Goal: Task Accomplishment & Management: Complete application form

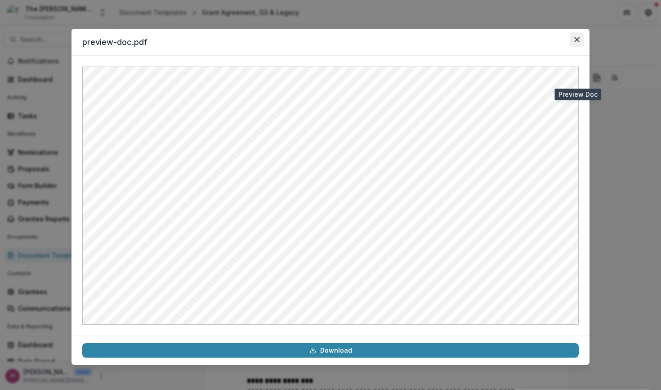
click at [580, 37] on icon "Close" at bounding box center [577, 39] width 5 height 5
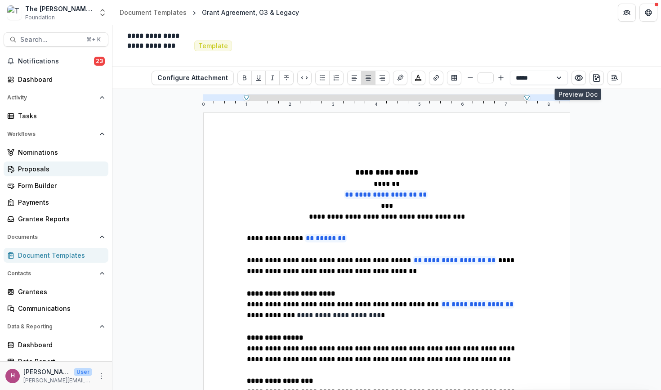
click at [55, 164] on link "Proposals" at bounding box center [56, 169] width 105 height 15
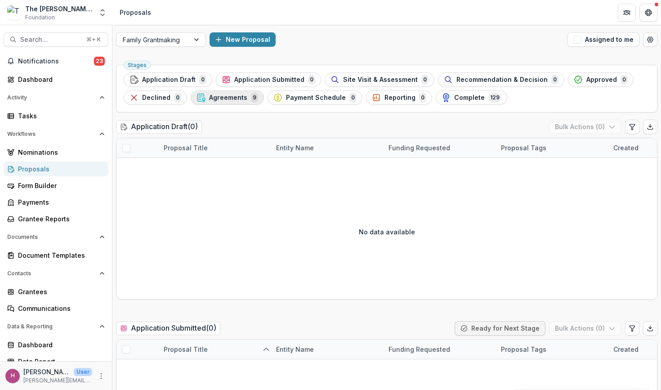
click at [220, 99] on span "Agreements" at bounding box center [228, 98] width 38 height 8
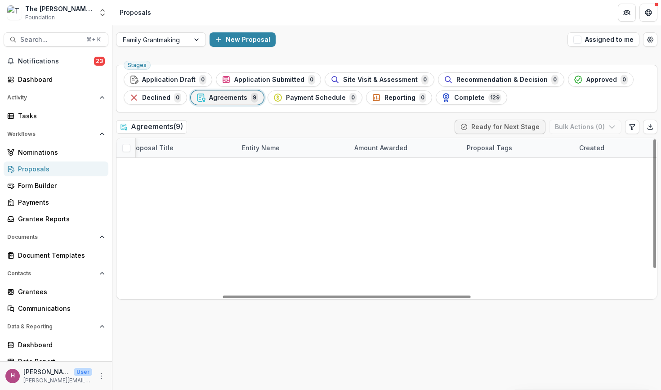
scroll to position [0, 0]
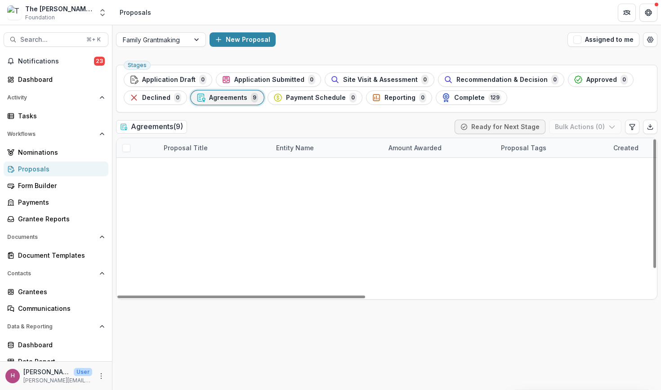
click at [129, 264] on span at bounding box center [126, 265] width 8 height 8
click at [222, 202] on link "Community Table - 2025 - Grant Application" at bounding box center [219, 206] width 89 height 9
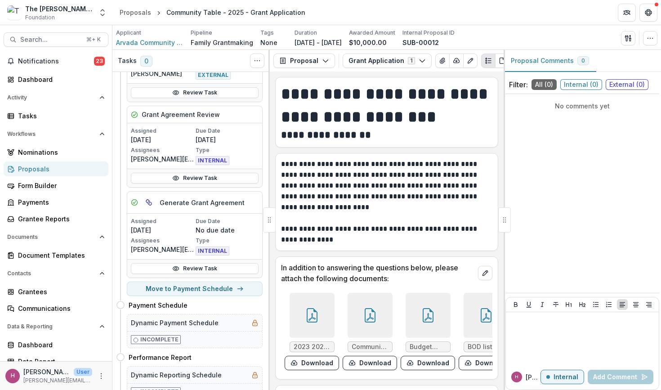
scroll to position [99, 0]
click at [72, 202] on div "Payments" at bounding box center [59, 202] width 83 height 9
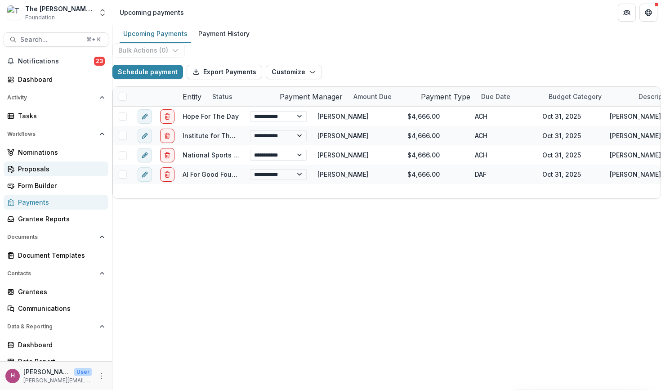
click at [65, 171] on div "Proposals" at bounding box center [59, 168] width 83 height 9
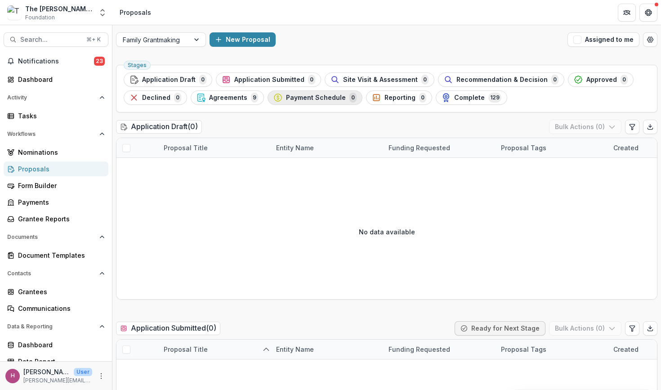
click at [333, 98] on span "Payment Schedule" at bounding box center [316, 98] width 60 height 8
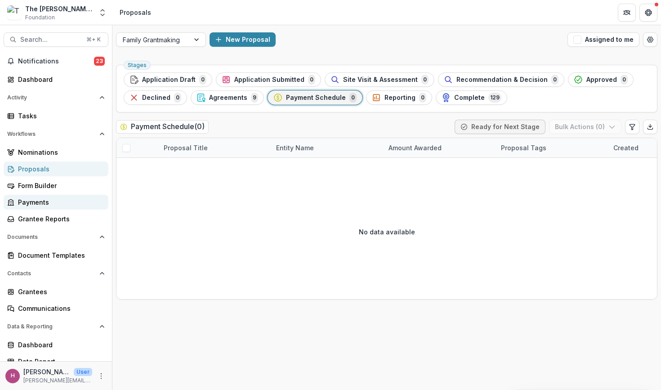
click at [66, 201] on div "Payments" at bounding box center [59, 202] width 83 height 9
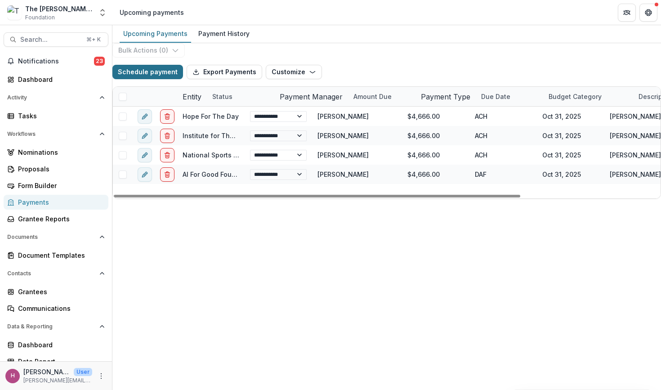
click at [165, 79] on button "Schedule payment" at bounding box center [147, 72] width 71 height 14
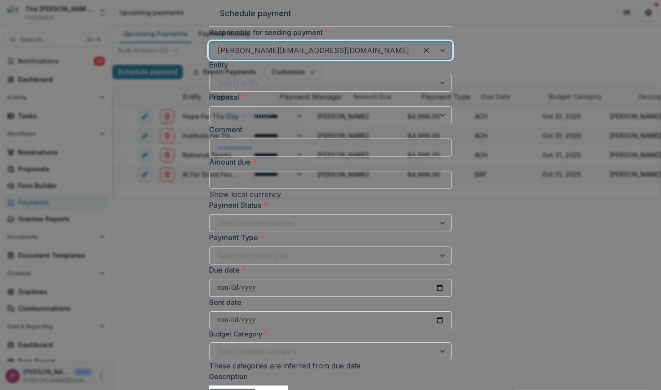
click at [263, 89] on div at bounding box center [323, 82] width 210 height 13
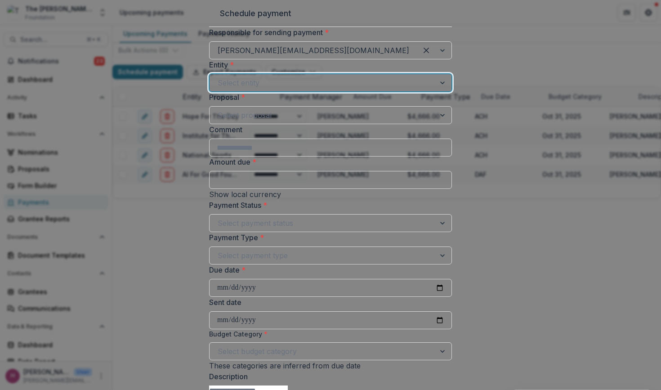
click at [272, 121] on div "Select proposal" at bounding box center [323, 115] width 210 height 11
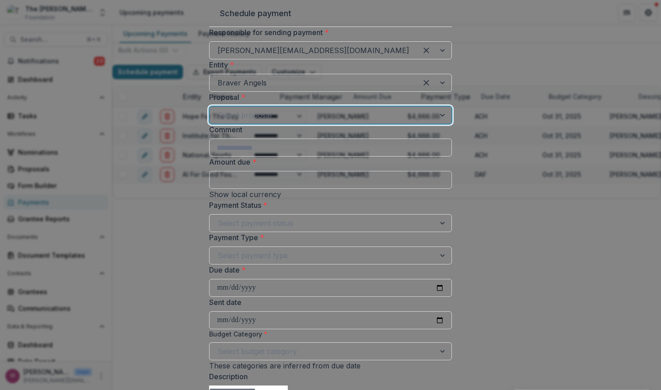
drag, startPoint x: 276, startPoint y: 195, endPoint x: 259, endPoint y: 252, distance: 60.1
click at [259, 252] on body "**********" at bounding box center [330, 195] width 661 height 390
click at [334, 103] on label "Proposal *" at bounding box center [328, 97] width 238 height 11
click at [220, 121] on input "Proposal *" at bounding box center [219, 115] width 2 height 11
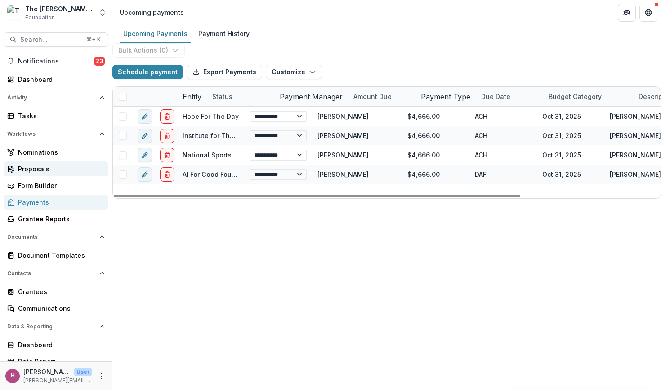
click at [30, 172] on div "Proposals" at bounding box center [59, 168] width 83 height 9
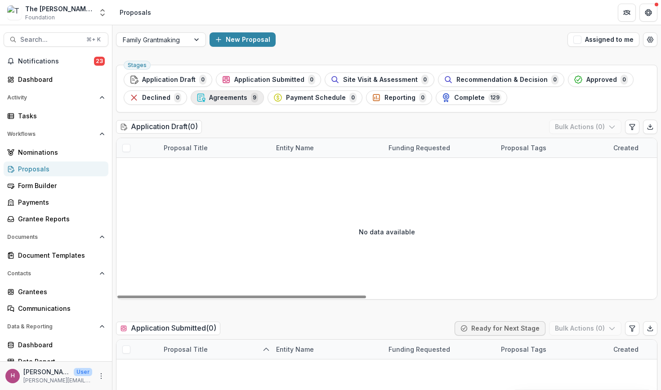
click at [235, 94] on span "Agreements" at bounding box center [228, 98] width 38 height 8
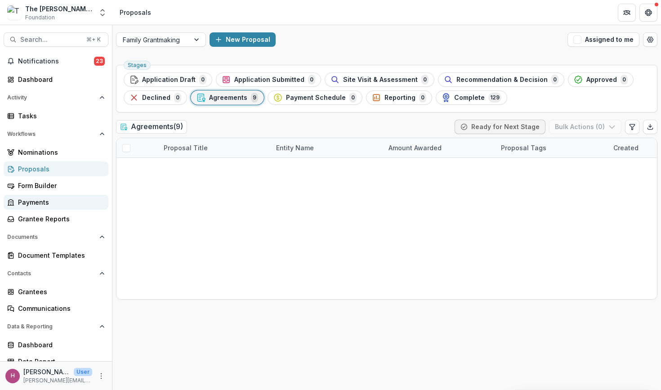
click at [64, 205] on div "Payments" at bounding box center [59, 202] width 83 height 9
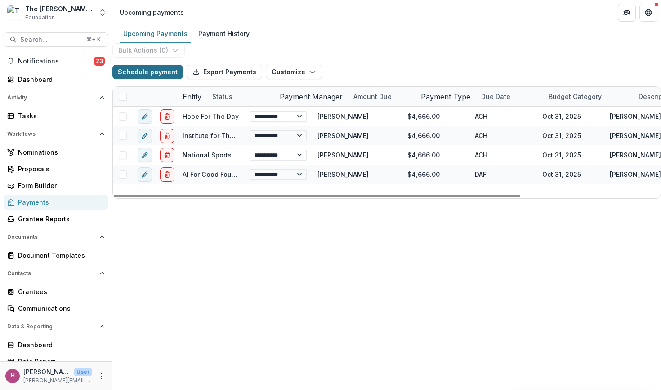
click at [166, 79] on button "Schedule payment" at bounding box center [147, 72] width 71 height 14
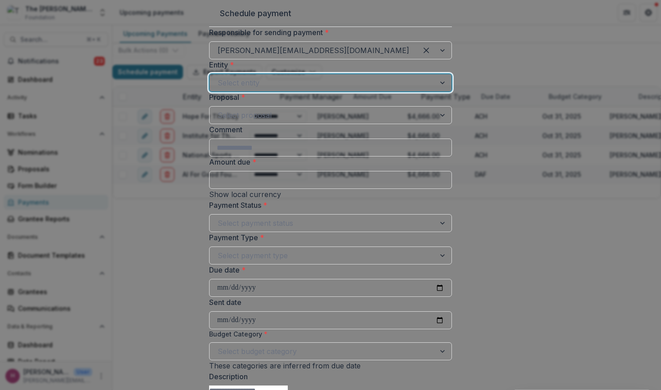
click at [251, 88] on div "Select entity" at bounding box center [323, 82] width 210 height 11
click at [270, 121] on div "Select proposal" at bounding box center [323, 115] width 210 height 11
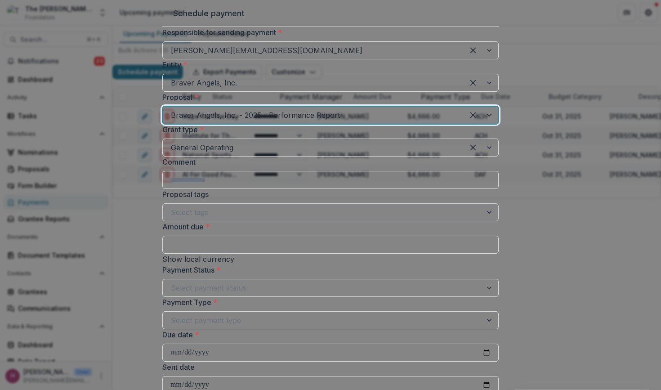
scroll to position [114, 0]
click at [306, 236] on input "Amount due *" at bounding box center [330, 245] width 337 height 18
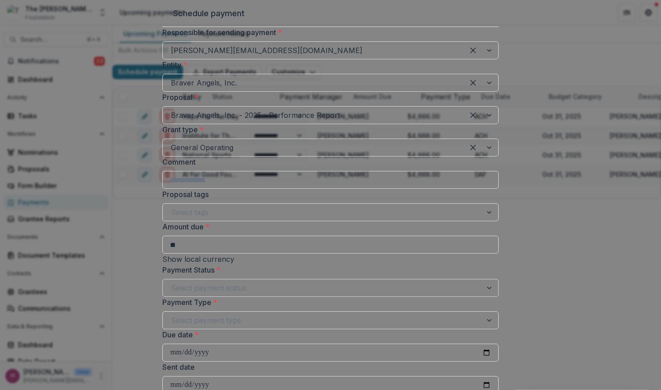
click at [305, 282] on div at bounding box center [322, 288] width 303 height 13
click at [285, 236] on input "**" at bounding box center [330, 245] width 337 height 18
type input "*******"
click at [264, 283] on div "Select payment status" at bounding box center [322, 288] width 303 height 11
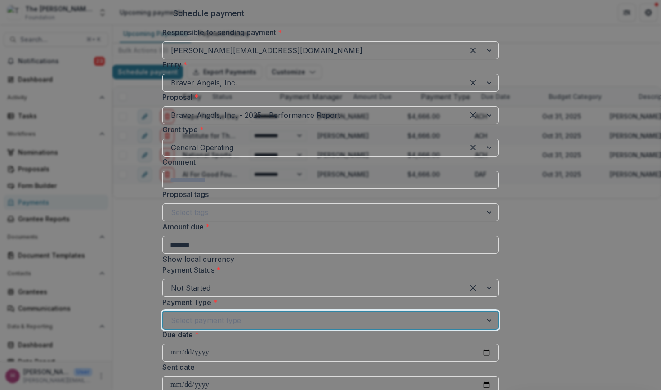
click at [274, 315] on div "Select payment type" at bounding box center [322, 320] width 303 height 11
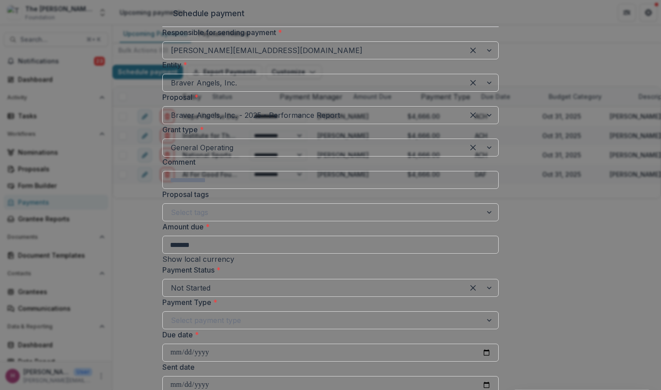
click at [304, 297] on label "Payment Type *" at bounding box center [327, 302] width 331 height 11
click at [173, 315] on input "Payment Type *" at bounding box center [172, 320] width 2 height 11
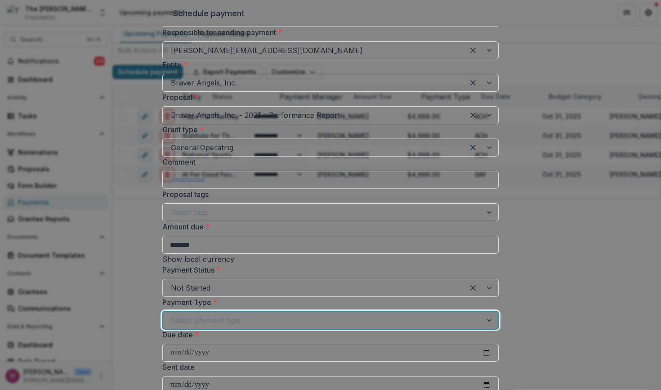
scroll to position [0, 0]
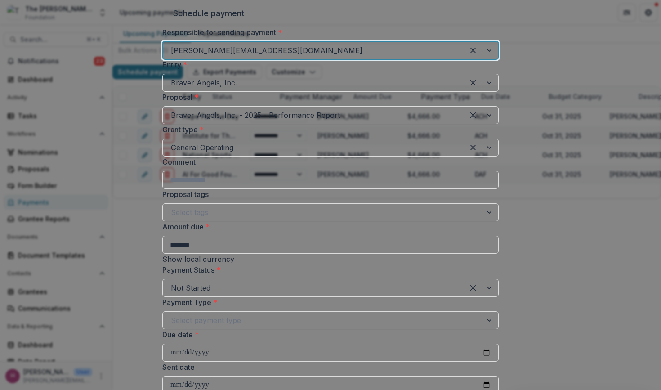
click at [412, 58] on div "[PERSON_NAME][EMAIL_ADDRESS][DOMAIN_NAME]" at bounding box center [313, 50] width 301 height 14
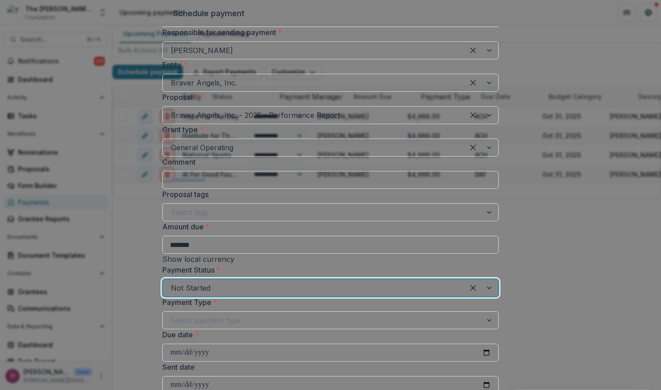
click at [334, 282] on div at bounding box center [313, 288] width 285 height 13
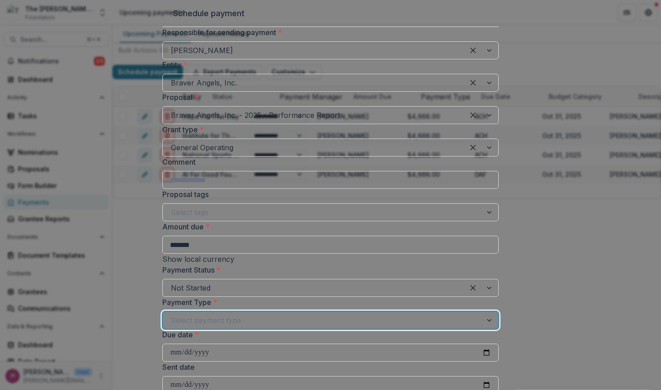
click at [297, 314] on div at bounding box center [322, 320] width 303 height 13
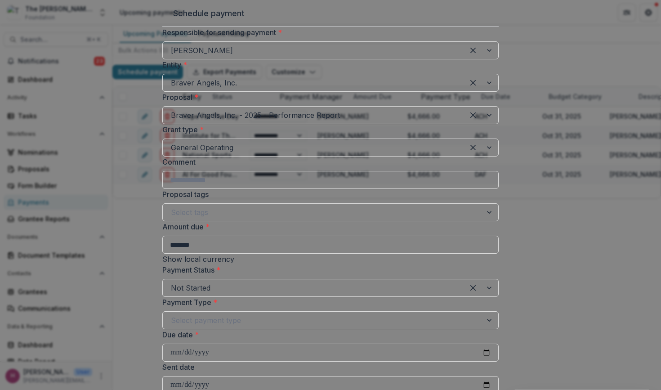
scroll to position [244, 0]
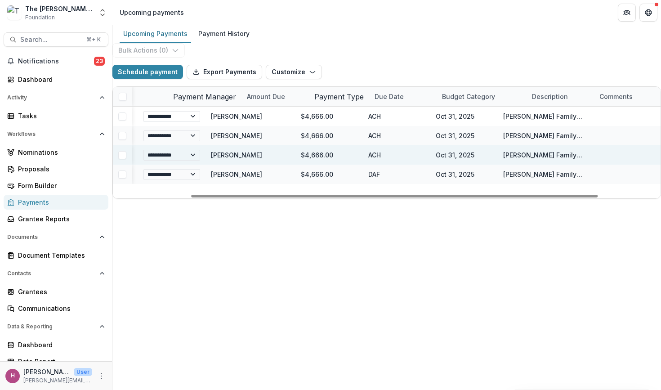
scroll to position [0, 116]
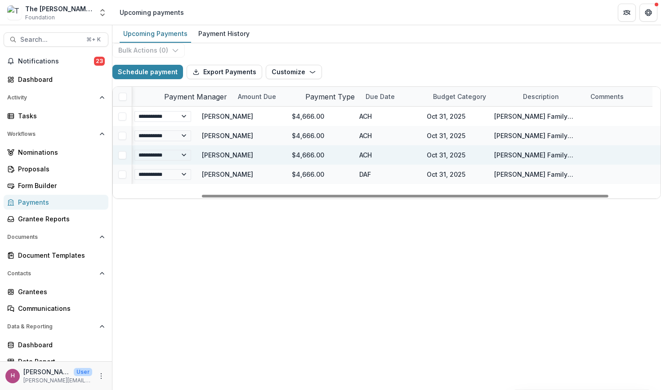
click at [382, 165] on div "ACH" at bounding box center [387, 154] width 67 height 19
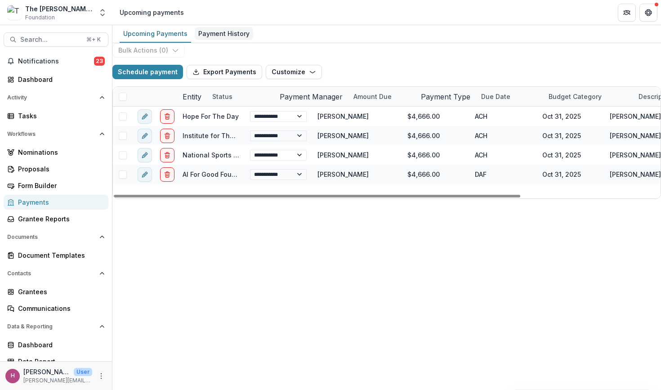
click at [220, 32] on div "Payment History" at bounding box center [224, 33] width 58 height 13
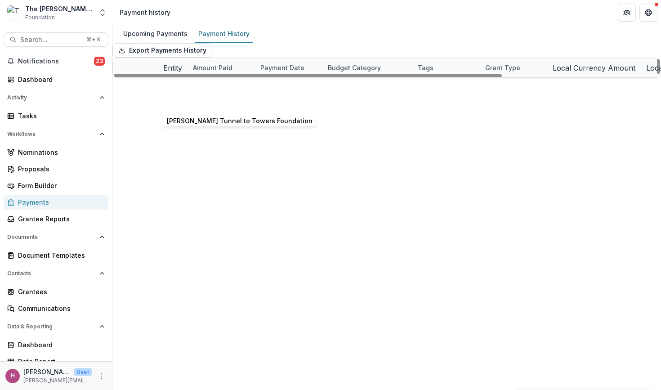
click at [202, 91] on link "[PERSON_NAME] Tunnel to Towers Foundation" at bounding box center [236, 88] width 146 height 8
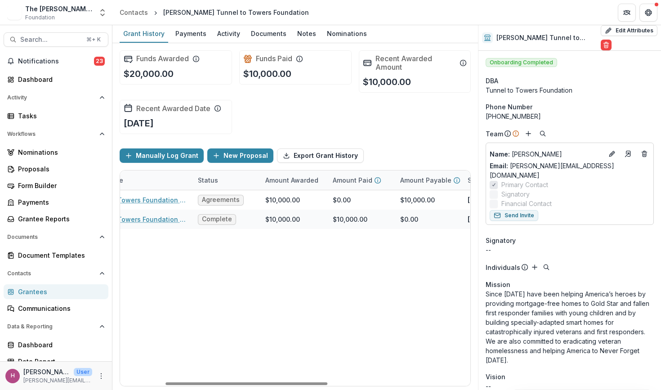
scroll to position [0, 97]
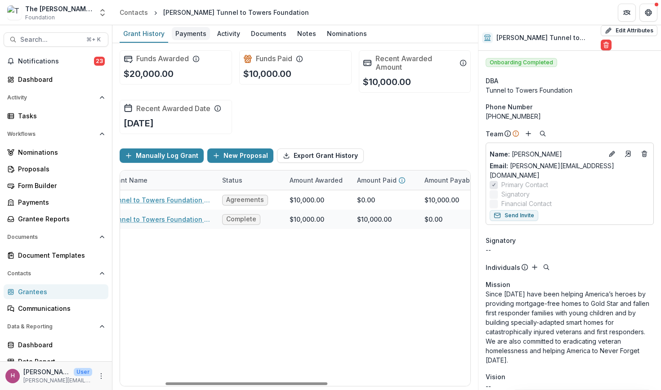
click at [189, 36] on div "Payments" at bounding box center [191, 33] width 38 height 13
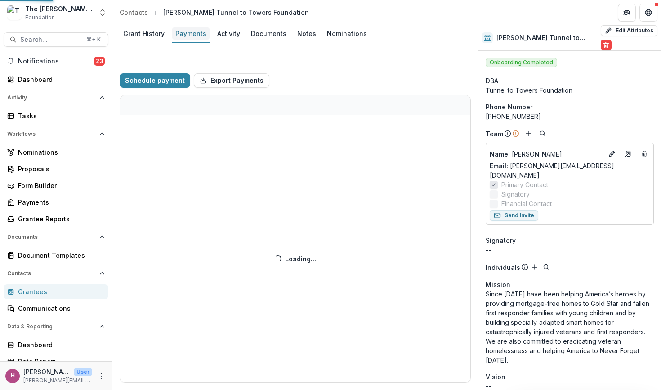
select select "**********"
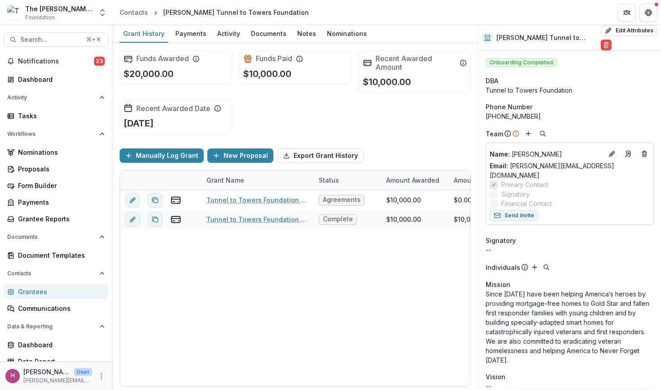
click at [216, 107] on icon at bounding box center [217, 108] width 7 height 7
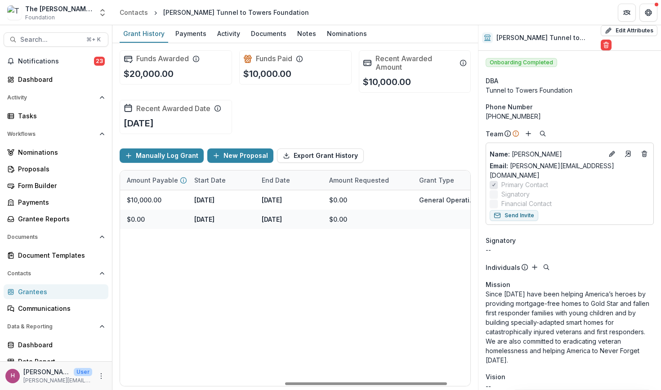
scroll to position [0, 405]
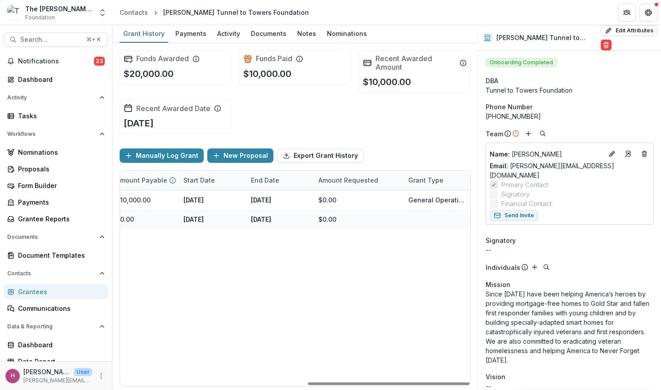
click at [300, 57] on icon at bounding box center [299, 58] width 7 height 7
click at [77, 62] on span "Notifications" at bounding box center [56, 62] width 76 height 8
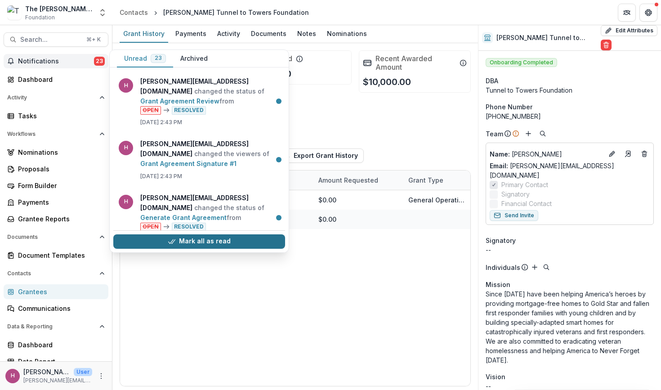
click at [196, 239] on button "Mark all as read" at bounding box center [199, 241] width 172 height 14
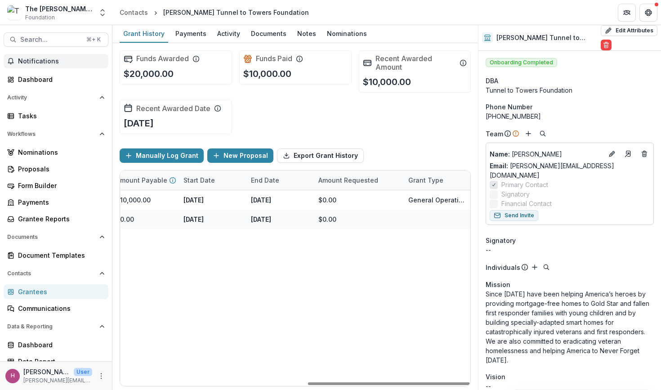
click at [258, 245] on div "Tunnel to Towers Foundation - 2025 - Performance Report Agreements $10,000.00 $…" at bounding box center [93, 288] width 756 height 196
click at [193, 30] on div "Payments" at bounding box center [191, 33] width 38 height 13
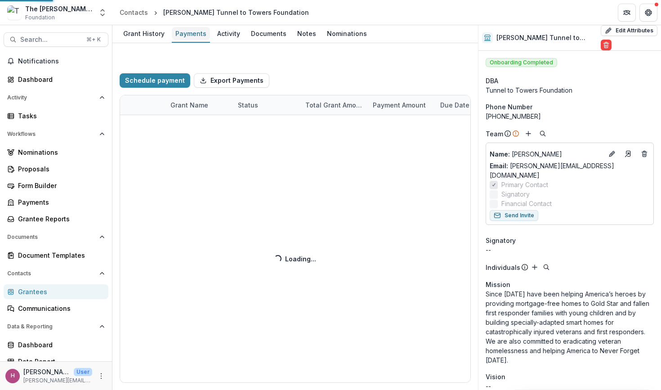
select select "**********"
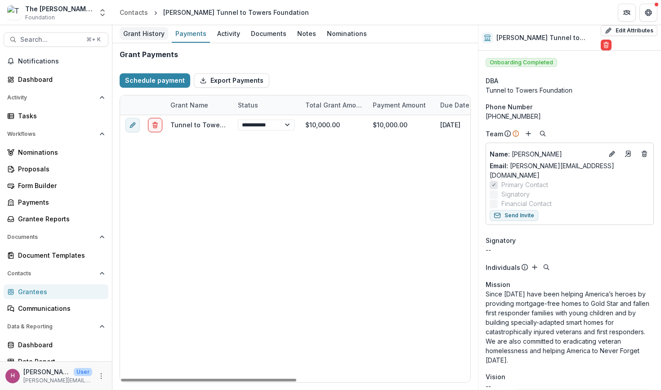
click at [150, 34] on div "Grant History" at bounding box center [144, 33] width 49 height 13
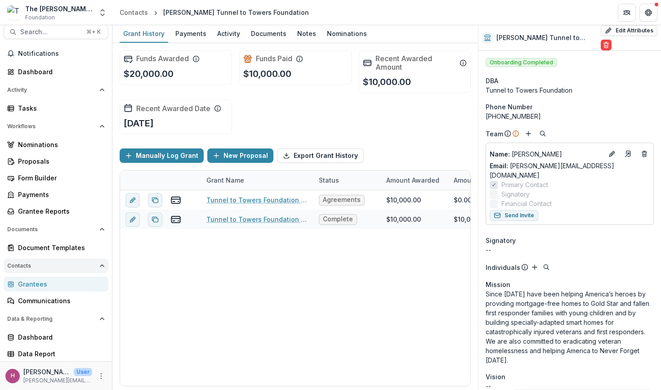
scroll to position [8, 0]
click at [44, 160] on div "Proposals" at bounding box center [59, 161] width 83 height 9
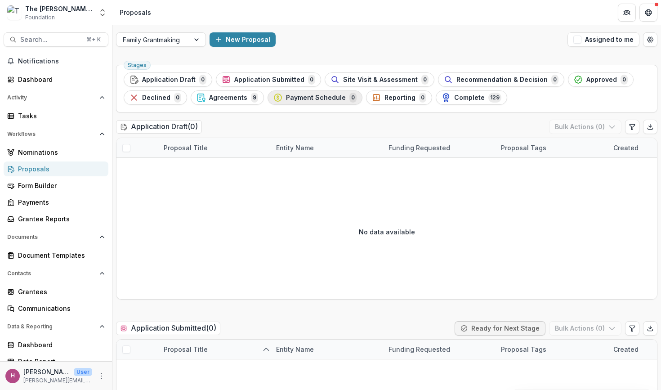
click at [302, 100] on span "Payment Schedule" at bounding box center [316, 98] width 60 height 8
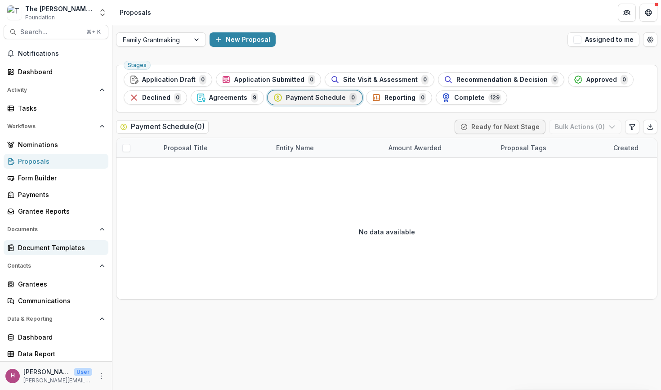
scroll to position [8, 0]
click at [58, 194] on div "Payments" at bounding box center [59, 194] width 83 height 9
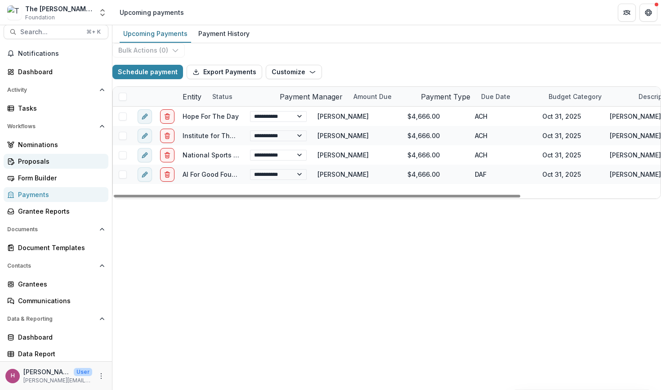
click at [59, 161] on div "Proposals" at bounding box center [59, 161] width 83 height 9
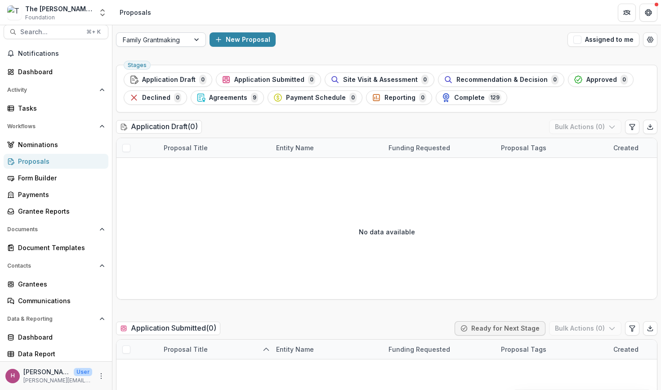
click at [178, 41] on div "Family Grantmaking" at bounding box center [153, 39] width 60 height 9
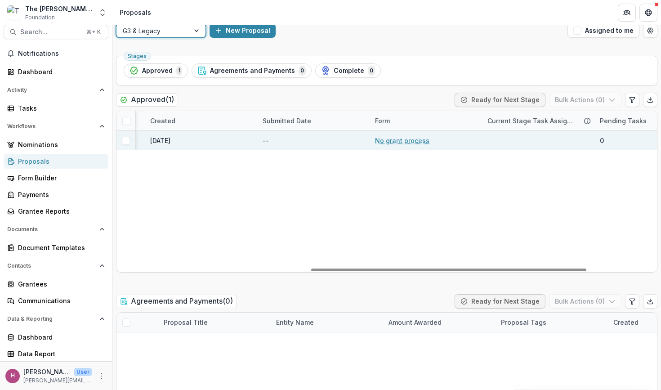
scroll to position [0, 516]
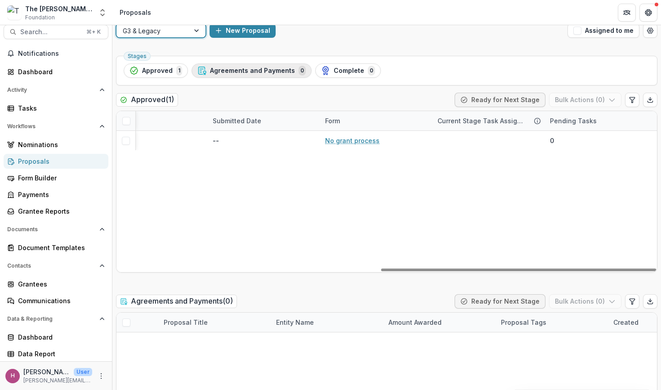
click at [267, 71] on span "Agreements and Payments" at bounding box center [252, 71] width 85 height 8
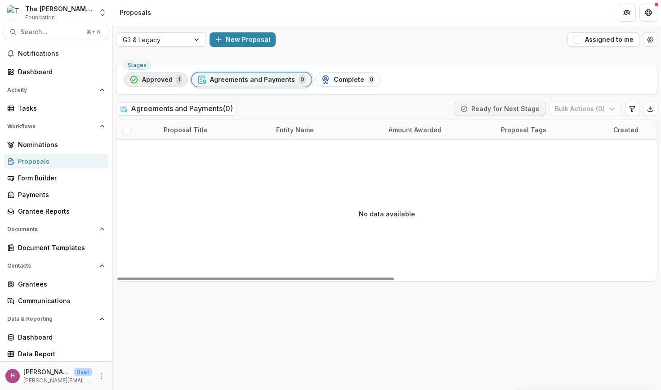
click at [169, 82] on span "Approved" at bounding box center [157, 80] width 31 height 8
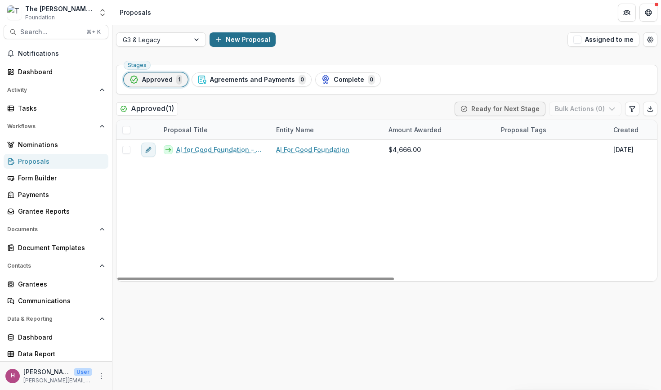
click at [235, 38] on button "New Proposal" at bounding box center [243, 39] width 66 height 14
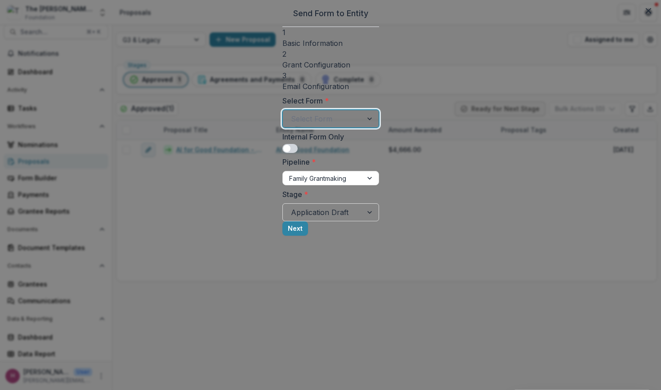
click at [291, 121] on div at bounding box center [322, 118] width 63 height 13
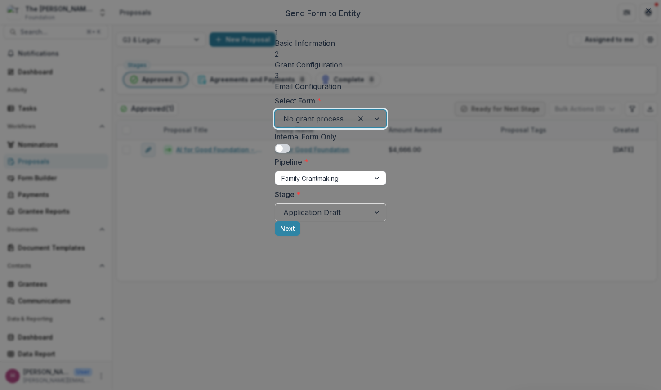
click at [282, 177] on div "Family Grantmaking" at bounding box center [323, 178] width 82 height 9
click at [301, 235] on button "Next" at bounding box center [288, 228] width 26 height 14
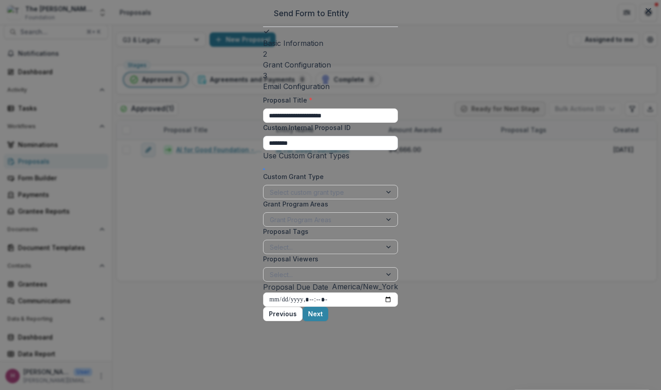
scroll to position [9, 0]
drag, startPoint x: 259, startPoint y: 109, endPoint x: 156, endPoint y: 105, distance: 103.1
click at [156, 105] on div "**********" at bounding box center [330, 195] width 661 height 390
type input "**********"
click at [278, 225] on div at bounding box center [322, 219] width 105 height 11
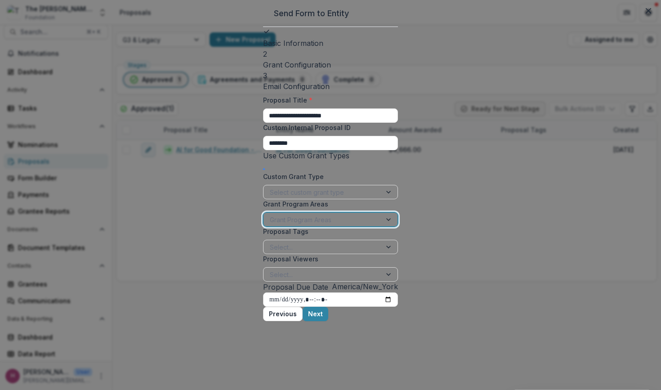
drag, startPoint x: 278, startPoint y: 233, endPoint x: 278, endPoint y: 223, distance: 10.3
click at [278, 225] on div at bounding box center [322, 219] width 105 height 11
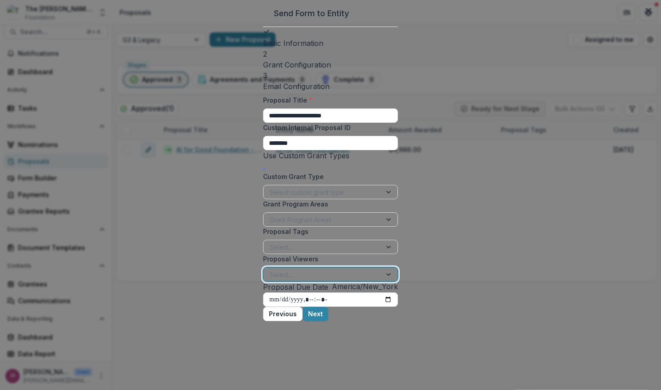
click at [270, 276] on div at bounding box center [322, 274] width 105 height 11
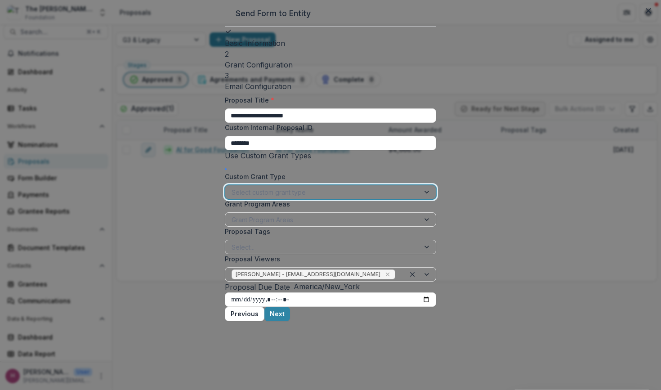
click at [385, 187] on div at bounding box center [323, 192] width 182 height 11
click at [290, 321] on button "Next" at bounding box center [278, 314] width 26 height 14
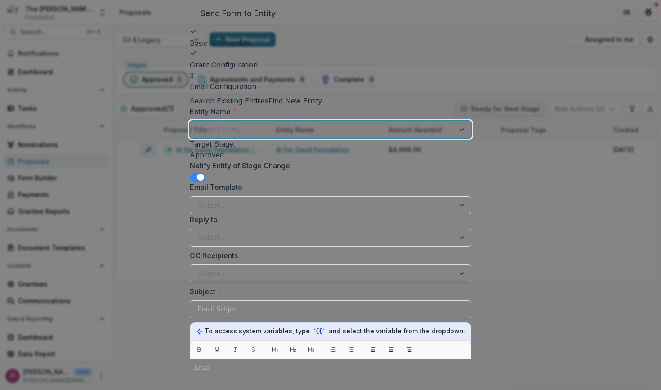
click at [379, 136] on div at bounding box center [322, 129] width 248 height 13
type input "****"
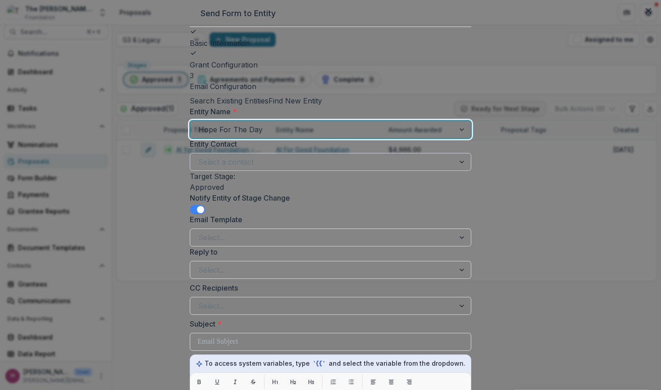
click at [307, 168] on div at bounding box center [322, 162] width 248 height 13
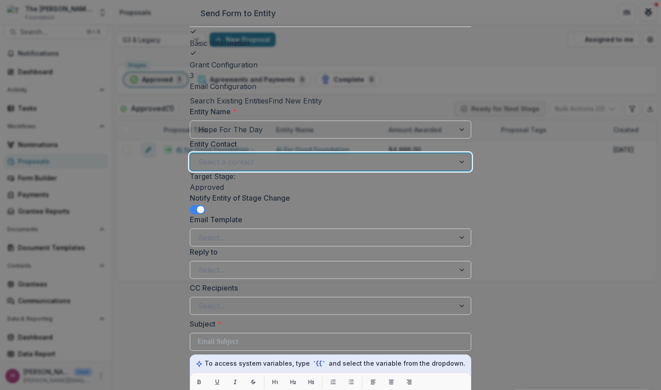
click at [307, 168] on div at bounding box center [322, 162] width 248 height 13
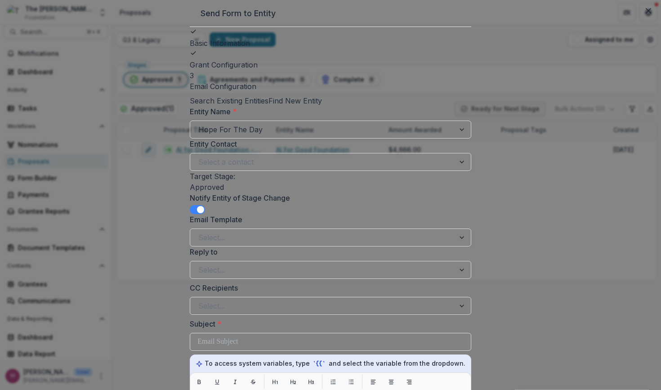
click at [311, 156] on div "Entity Name * Hope For The Day Entity Contact Select a contact" at bounding box center [331, 138] width 282 height 65
click at [310, 136] on div at bounding box center [322, 129] width 248 height 13
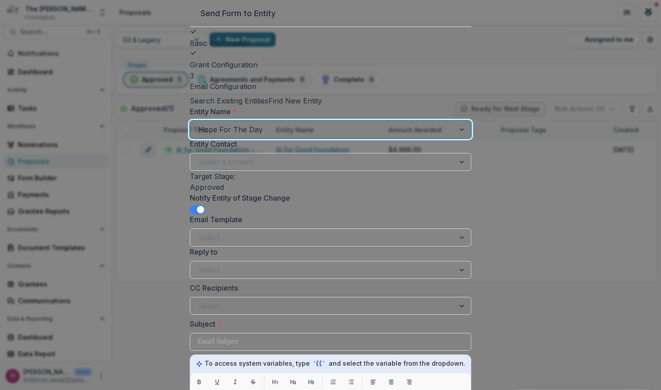
scroll to position [7, 0]
click at [313, 136] on div at bounding box center [322, 129] width 248 height 13
click at [276, 168] on div at bounding box center [322, 162] width 248 height 13
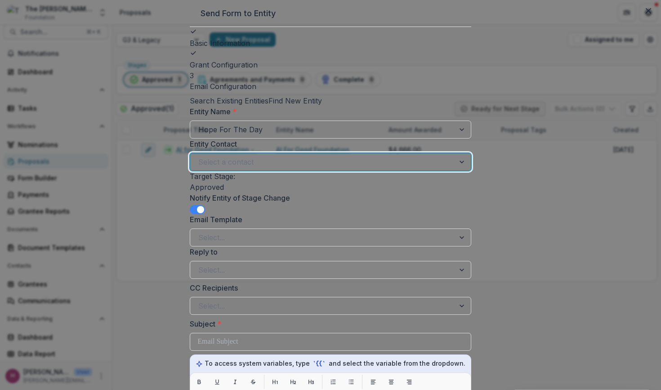
click at [356, 214] on div "Notify Entity of Stage Change" at bounding box center [331, 204] width 282 height 22
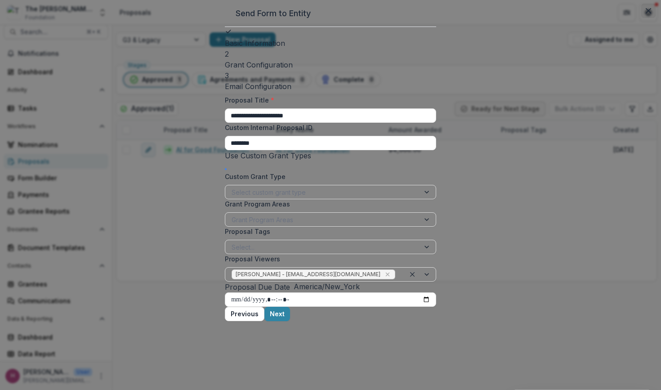
click at [642, 18] on button "Close" at bounding box center [649, 11] width 14 height 14
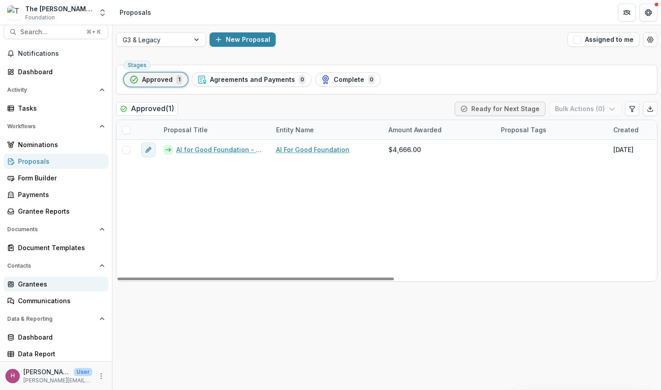
click at [54, 285] on div "Grantees" at bounding box center [59, 283] width 83 height 9
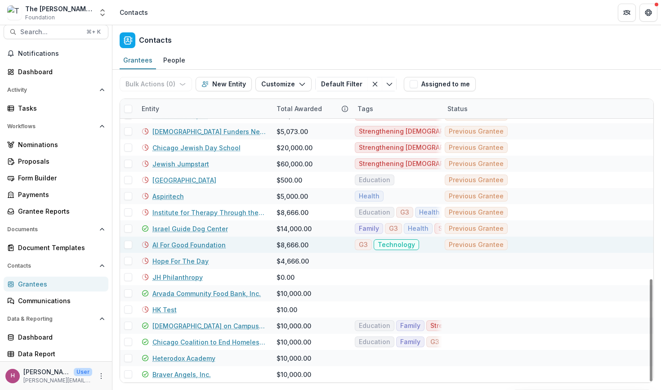
scroll to position [498, 0]
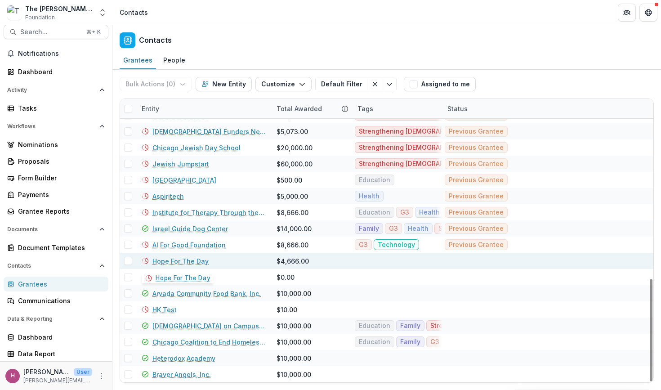
click at [190, 259] on link "Hope For The Day" at bounding box center [181, 260] width 56 height 9
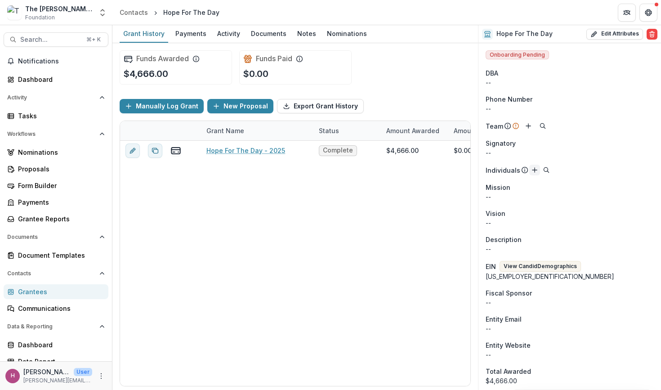
click at [531, 169] on icon "Add" at bounding box center [534, 169] width 7 height 7
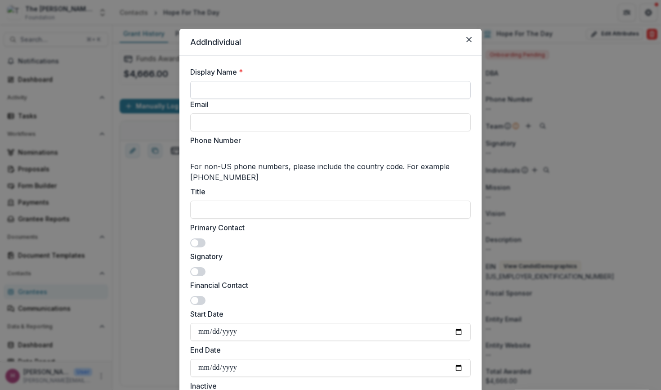
paste input "********"
type input "********"
paste input "**********"
type input "**********"
click at [269, 146] on label "Phone Number" at bounding box center [327, 140] width 275 height 11
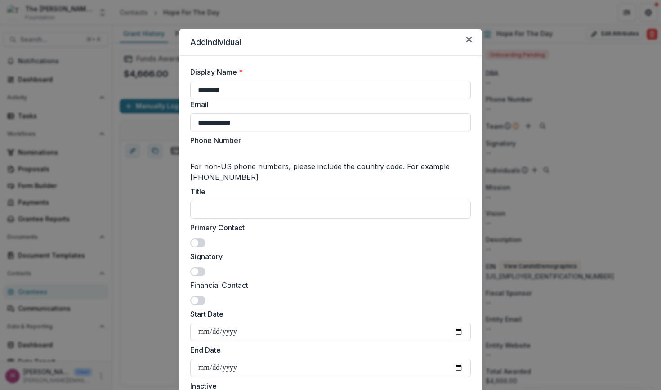
click at [262, 150] on input "Phone Number" at bounding box center [226, 155] width 72 height 11
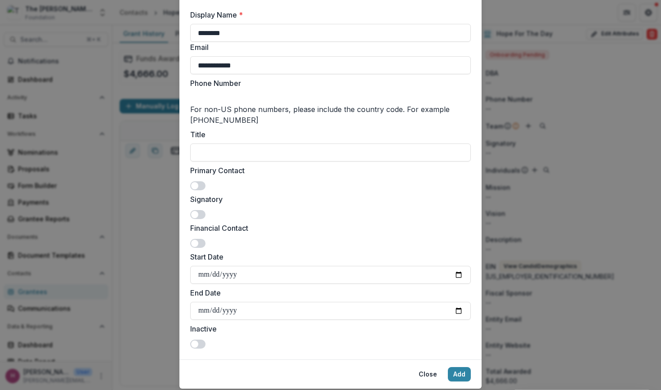
scroll to position [58, 0]
click at [201, 153] on input "Title" at bounding box center [330, 152] width 281 height 18
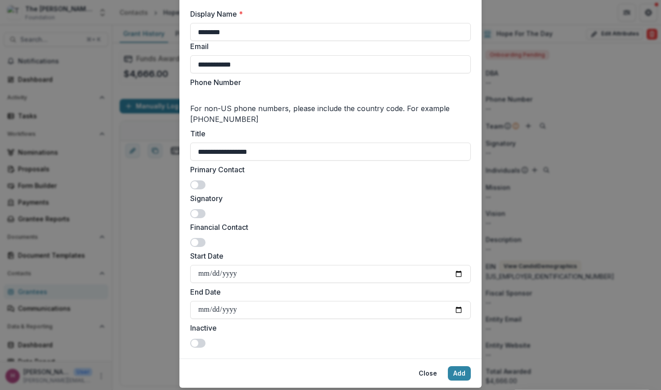
type input "**********"
click at [199, 182] on span at bounding box center [197, 184] width 15 height 9
click at [198, 212] on span at bounding box center [197, 213] width 15 height 9
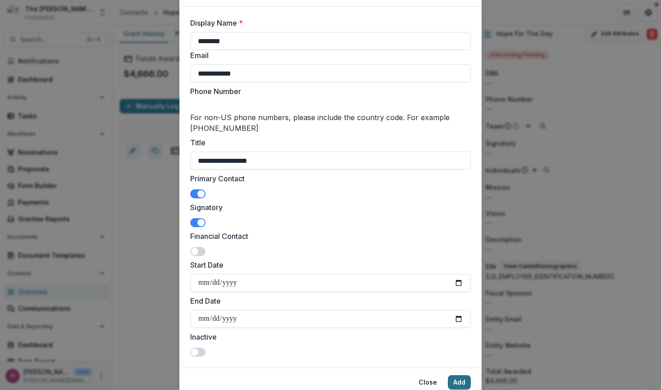
click at [453, 383] on button "Add" at bounding box center [459, 382] width 23 height 14
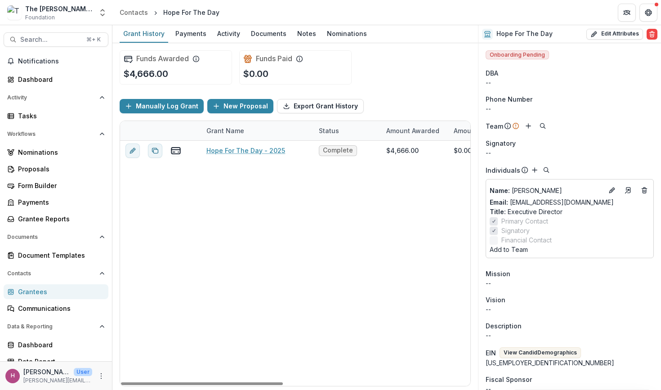
click at [511, 249] on button "Add to Team" at bounding box center [509, 249] width 38 height 9
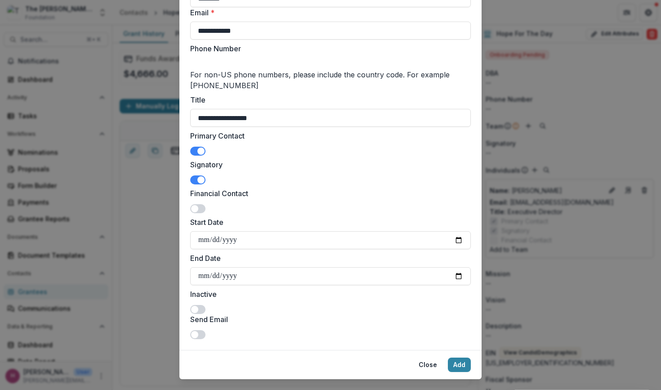
scroll to position [103, 0]
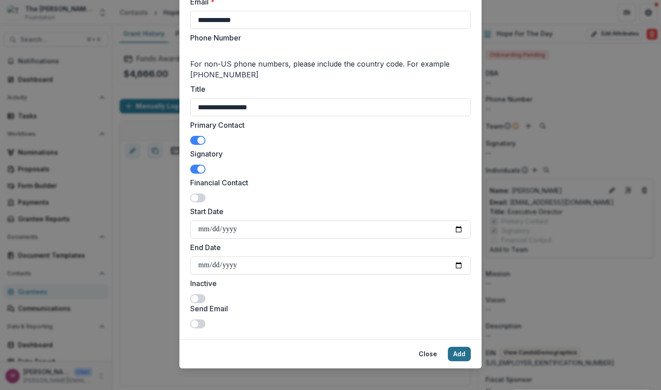
click at [457, 358] on button "Add" at bounding box center [459, 354] width 23 height 14
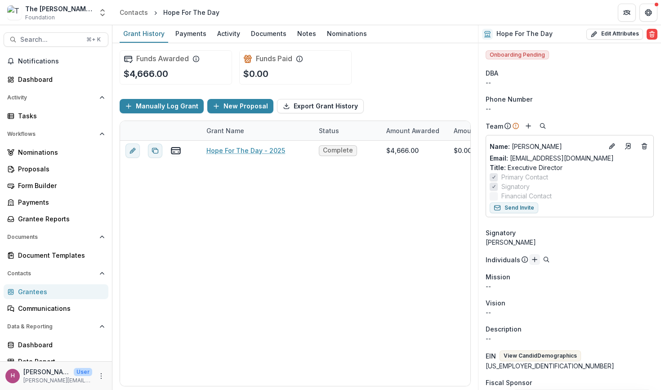
click at [532, 258] on icon "Add" at bounding box center [534, 259] width 7 height 7
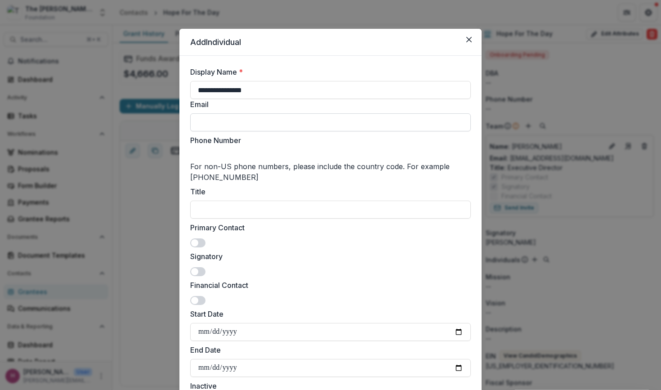
type input "**********"
paste input "**********"
type input "**********"
click at [276, 142] on label "Phone Number" at bounding box center [327, 140] width 275 height 11
click at [262, 150] on input "Phone Number" at bounding box center [226, 155] width 72 height 11
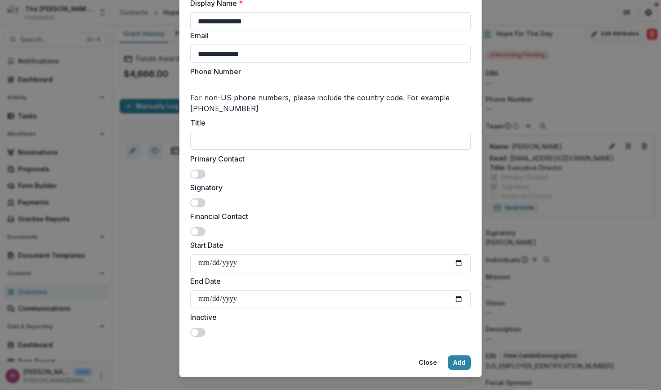
scroll to position [76, 0]
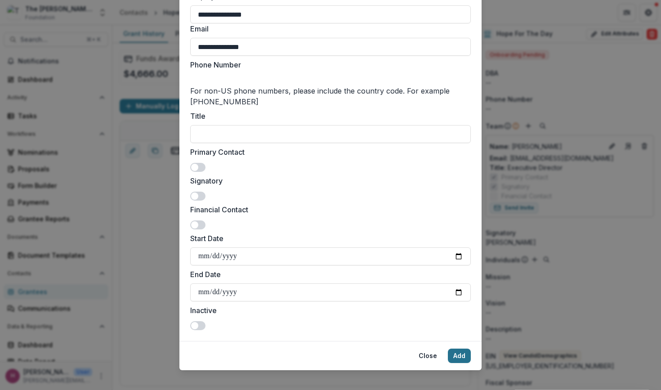
click at [464, 351] on button "Add" at bounding box center [459, 356] width 23 height 14
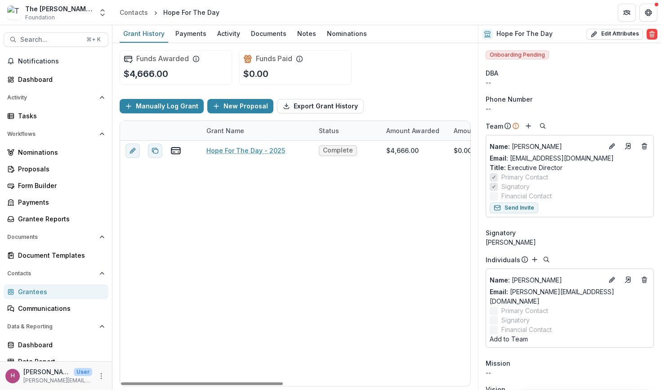
click at [508, 334] on button "Add to Team" at bounding box center [509, 338] width 38 height 9
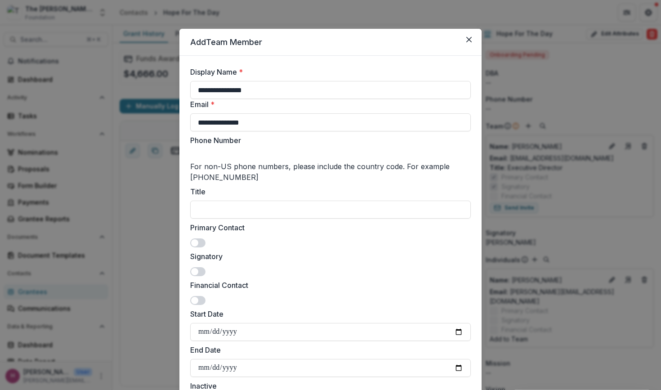
scroll to position [113, 0]
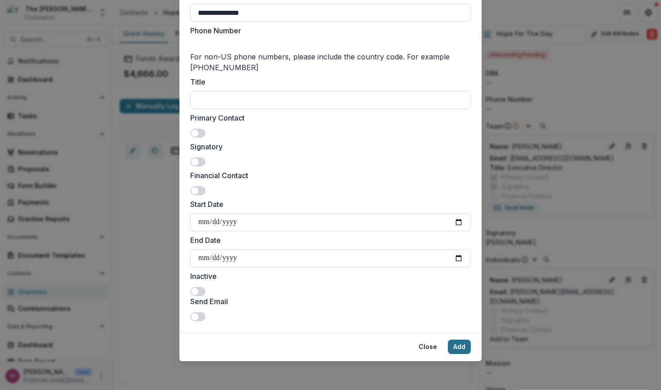
click at [464, 344] on button "Add" at bounding box center [459, 347] width 23 height 14
